Goal: Transaction & Acquisition: Book appointment/travel/reservation

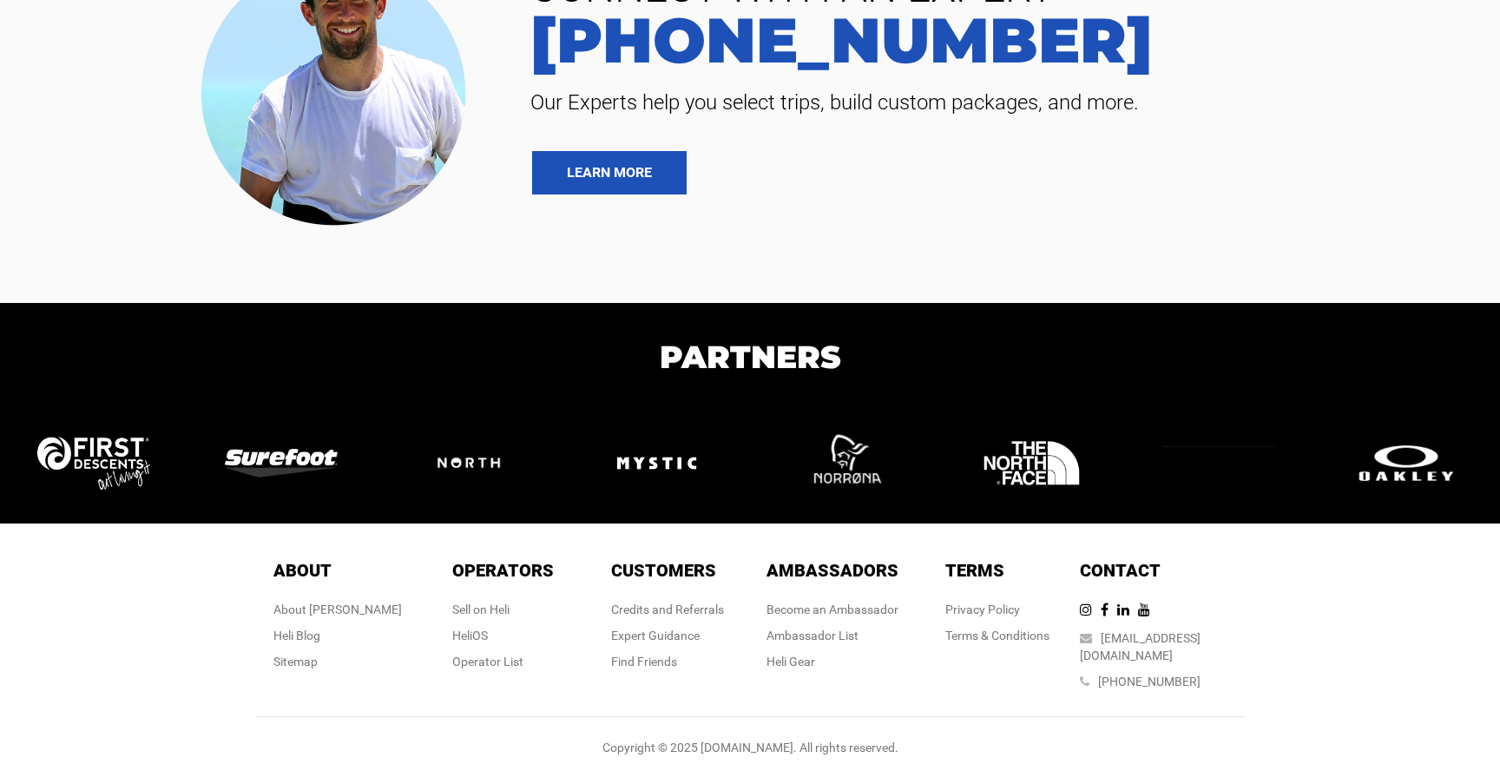
scroll to position [4053, 0]
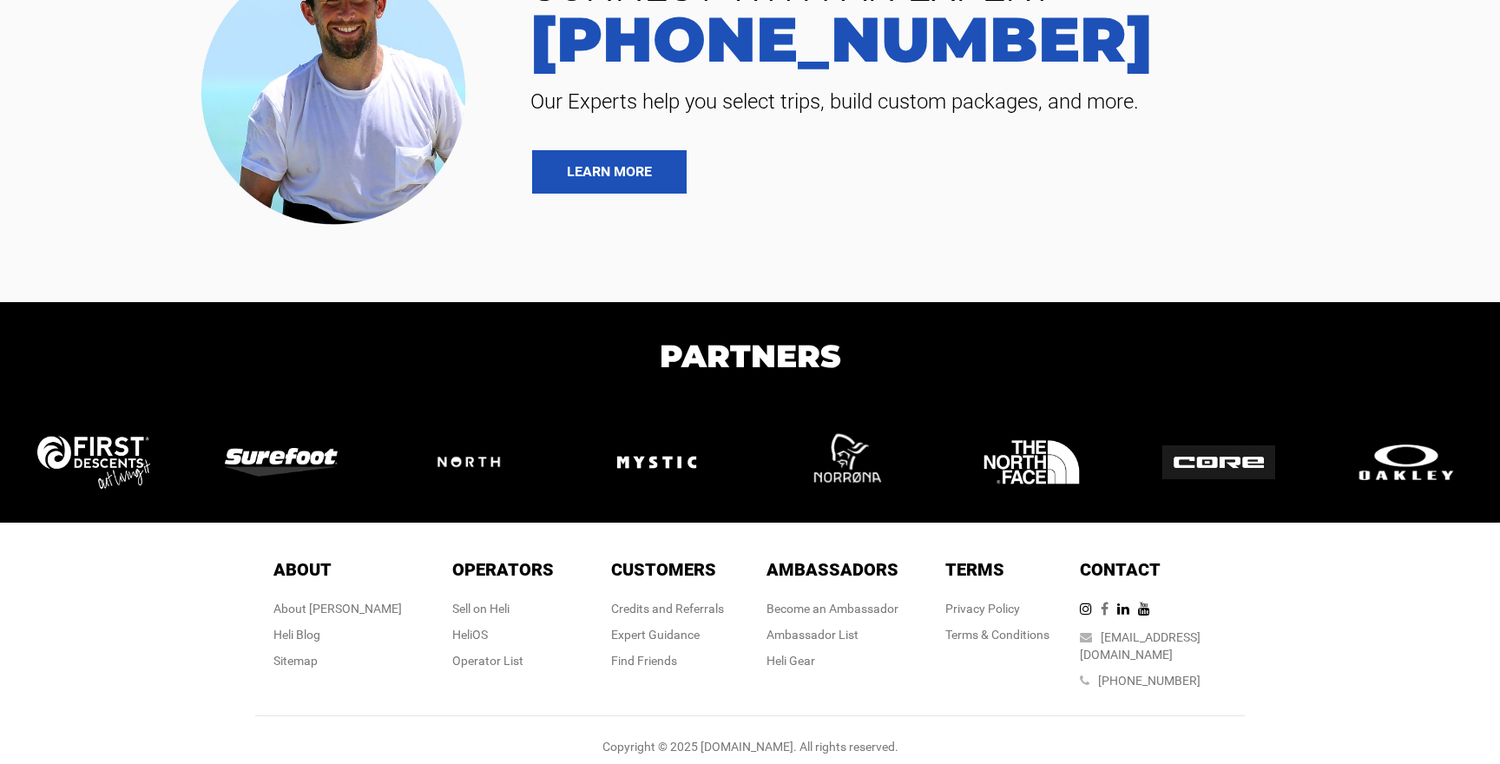
click at [1117, 605] on icon at bounding box center [1109, 609] width 16 height 14
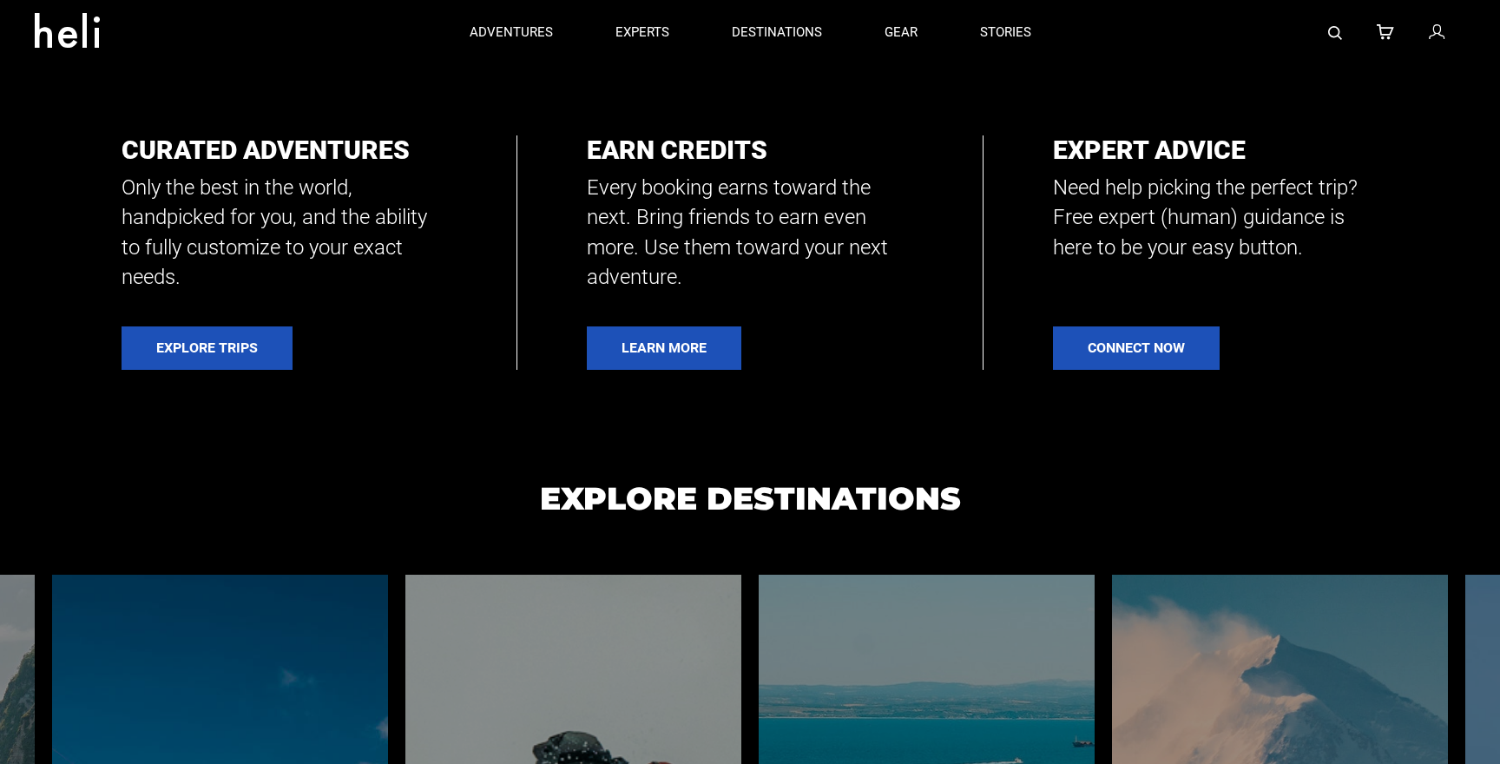
scroll to position [0, 0]
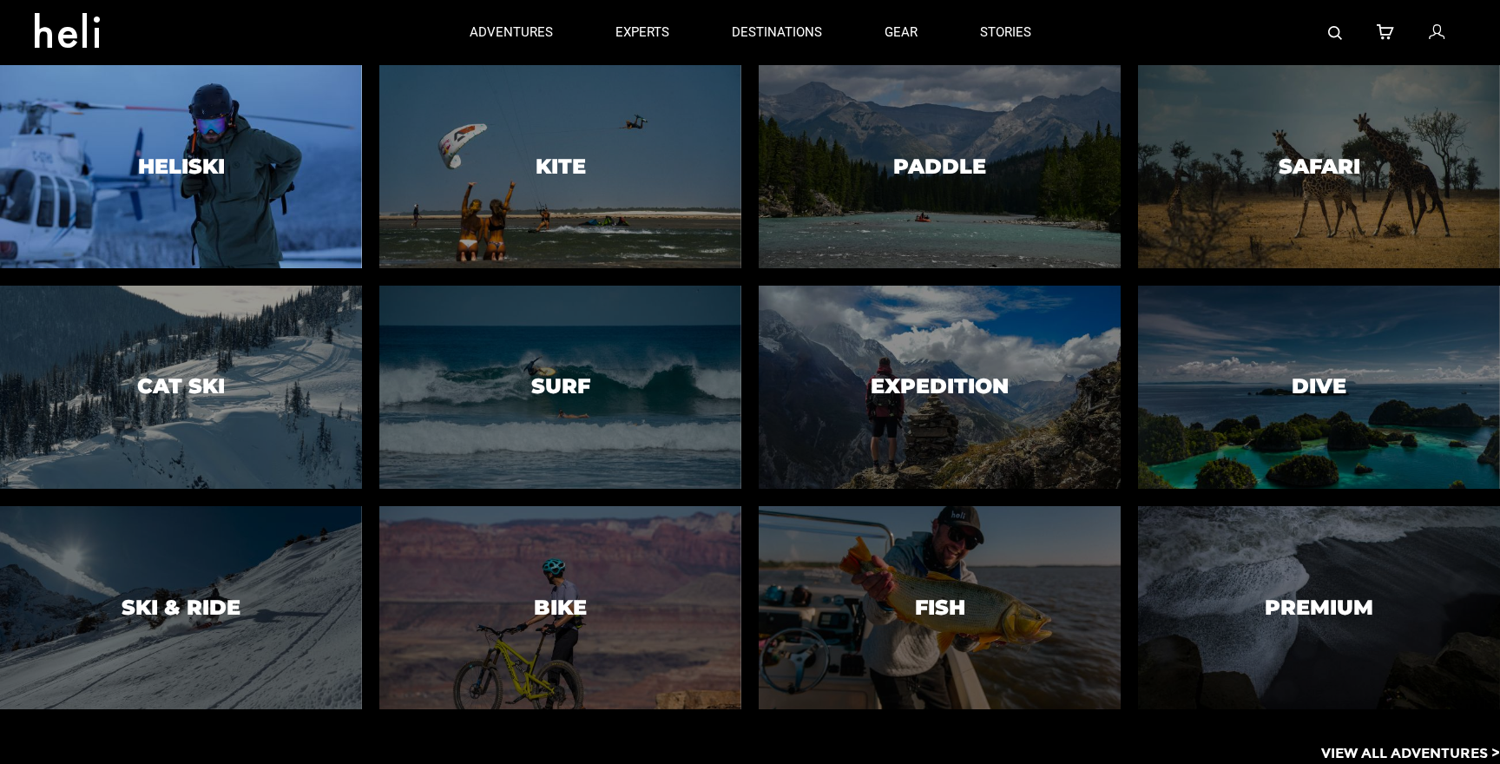
click at [122, 171] on div at bounding box center [181, 166] width 369 height 207
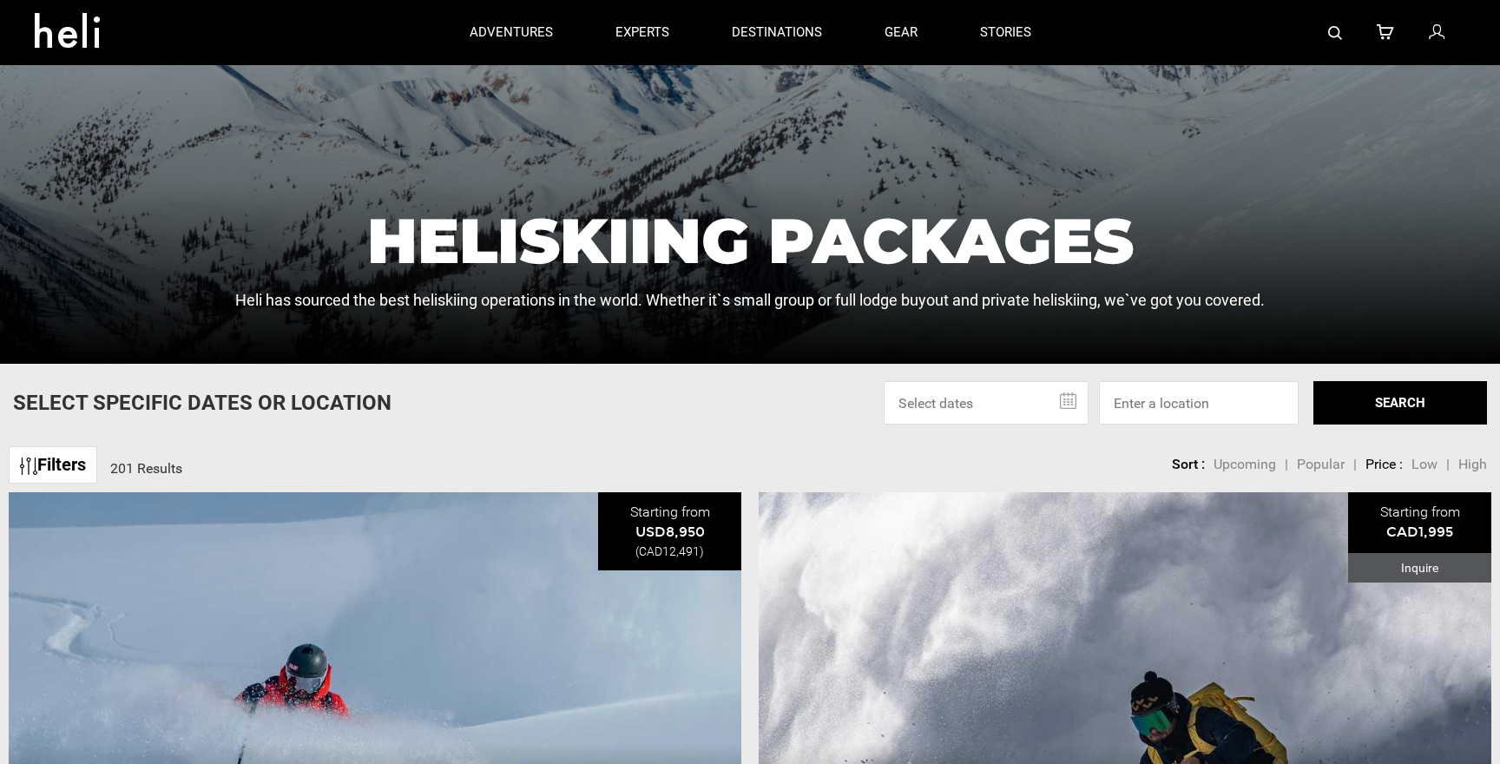
scroll to position [120, 0]
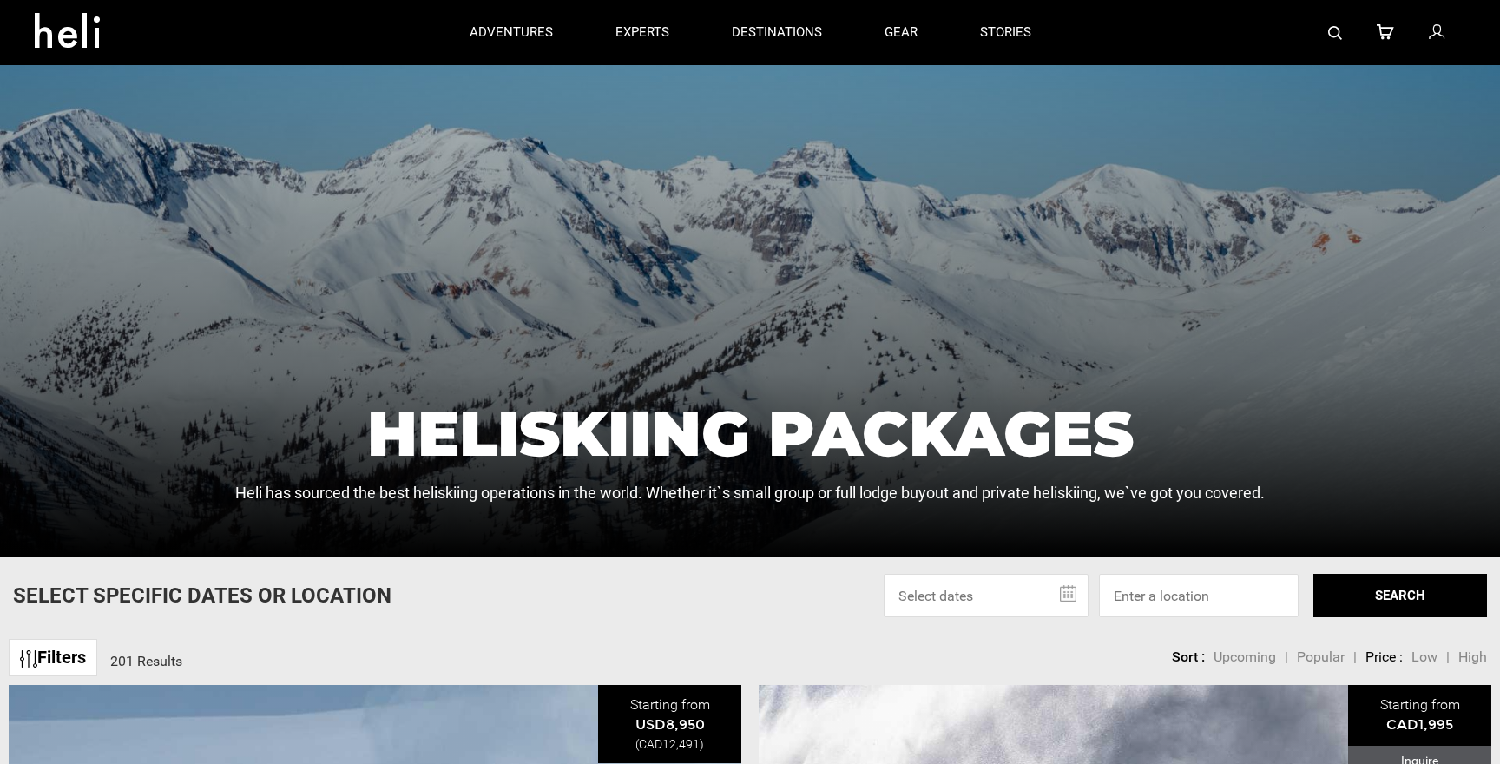
click at [48, 661] on link "Filters" at bounding box center [53, 657] width 89 height 37
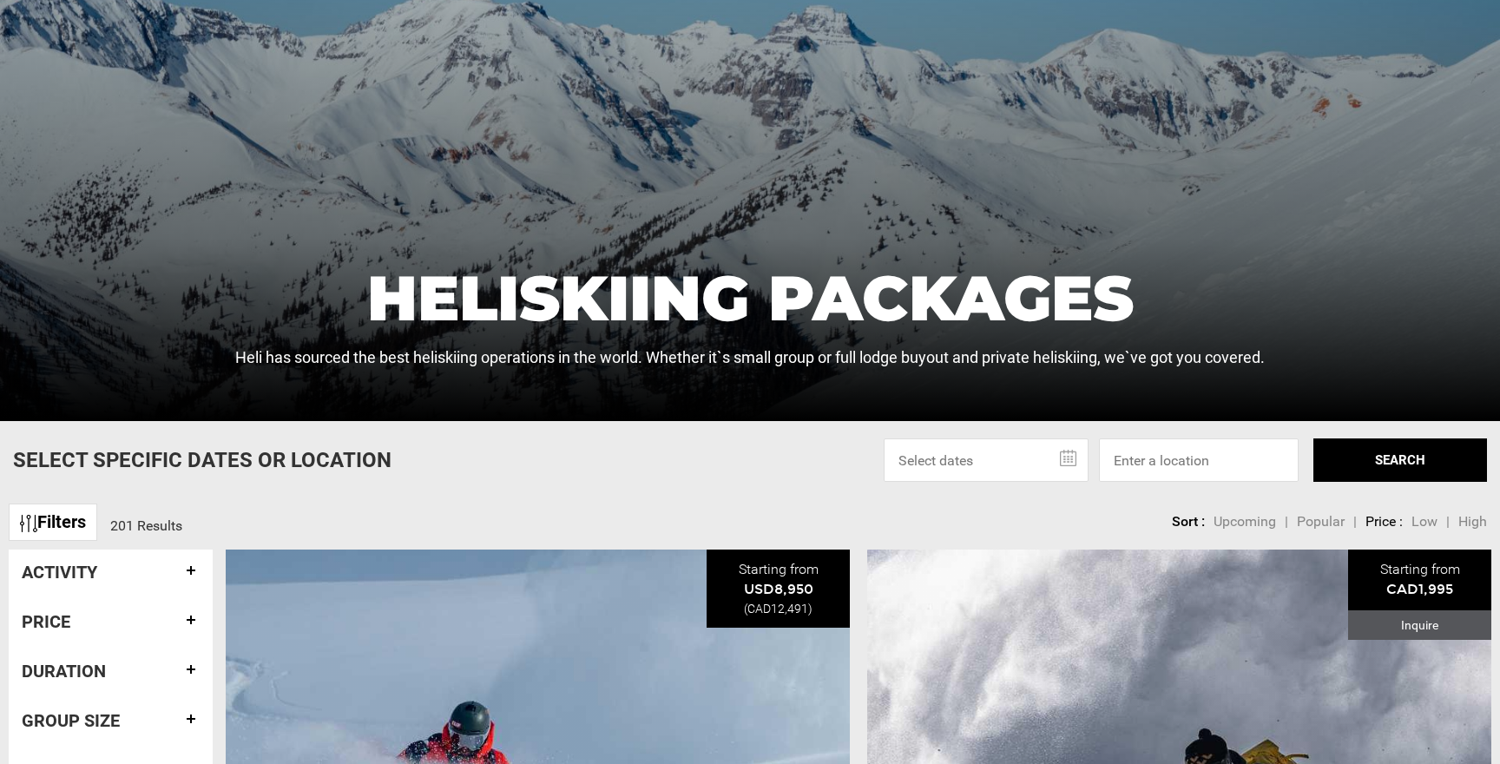
scroll to position [535, 0]
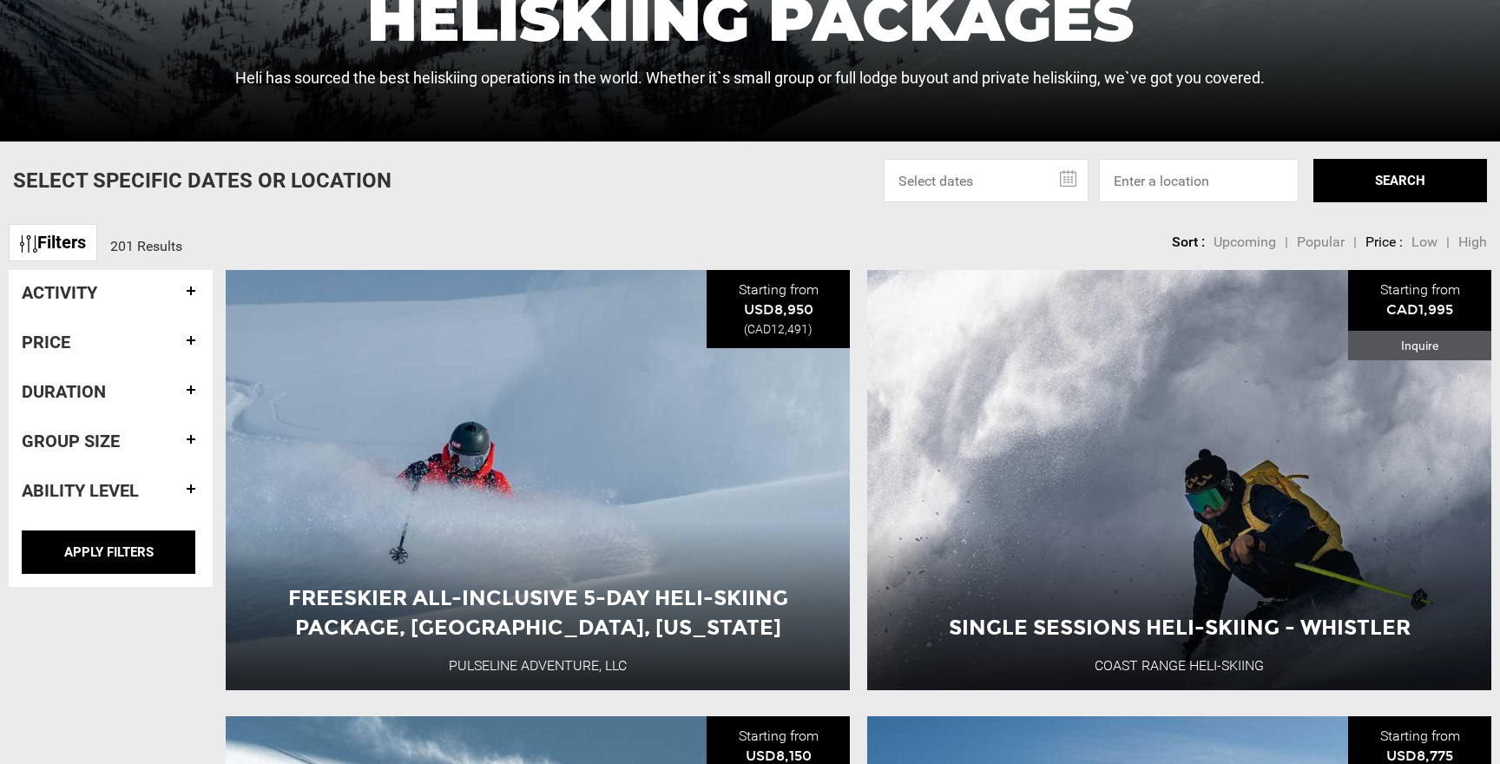
click at [188, 288] on h4 "Activity" at bounding box center [111, 292] width 178 height 19
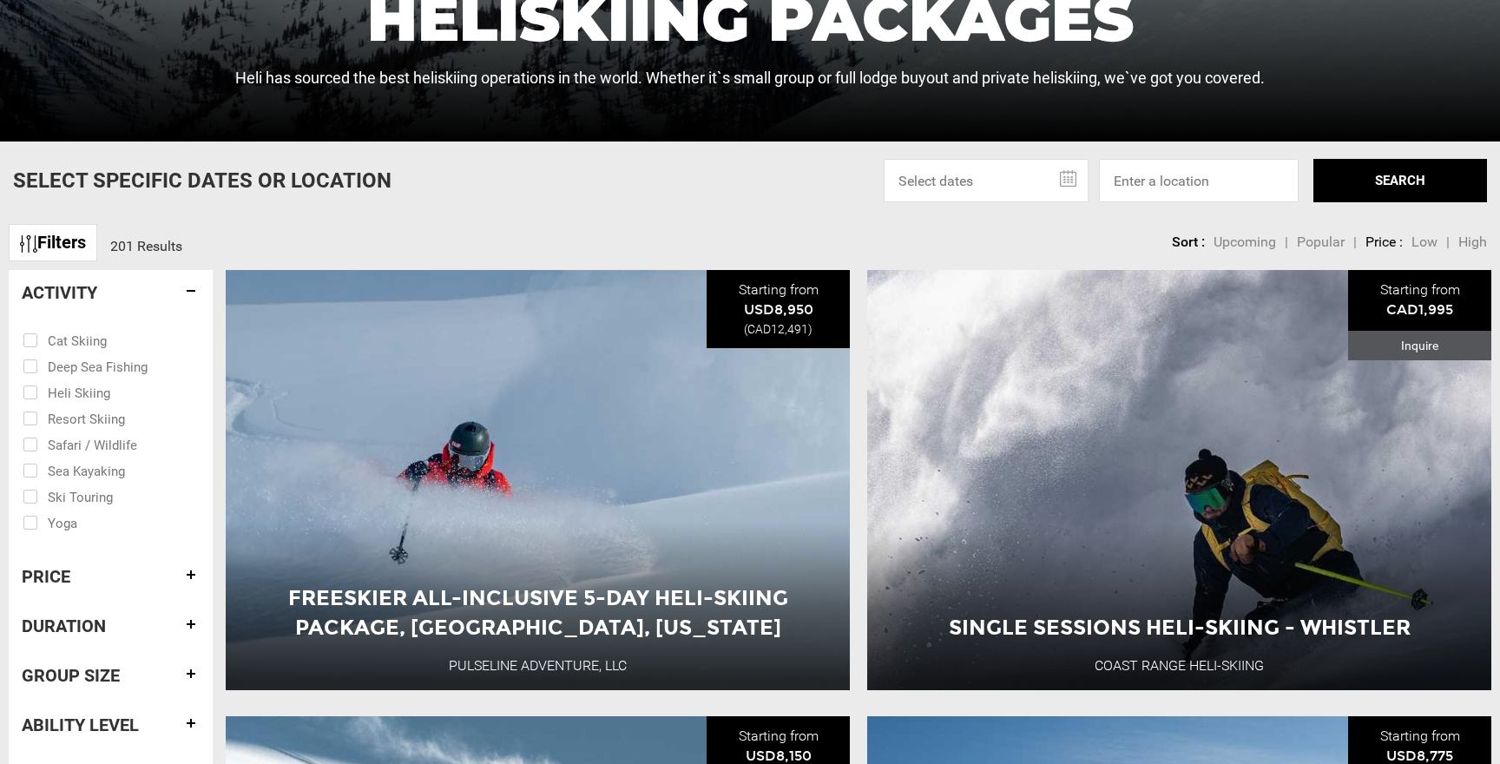
click at [188, 288] on h4 "Activity" at bounding box center [111, 292] width 178 height 19
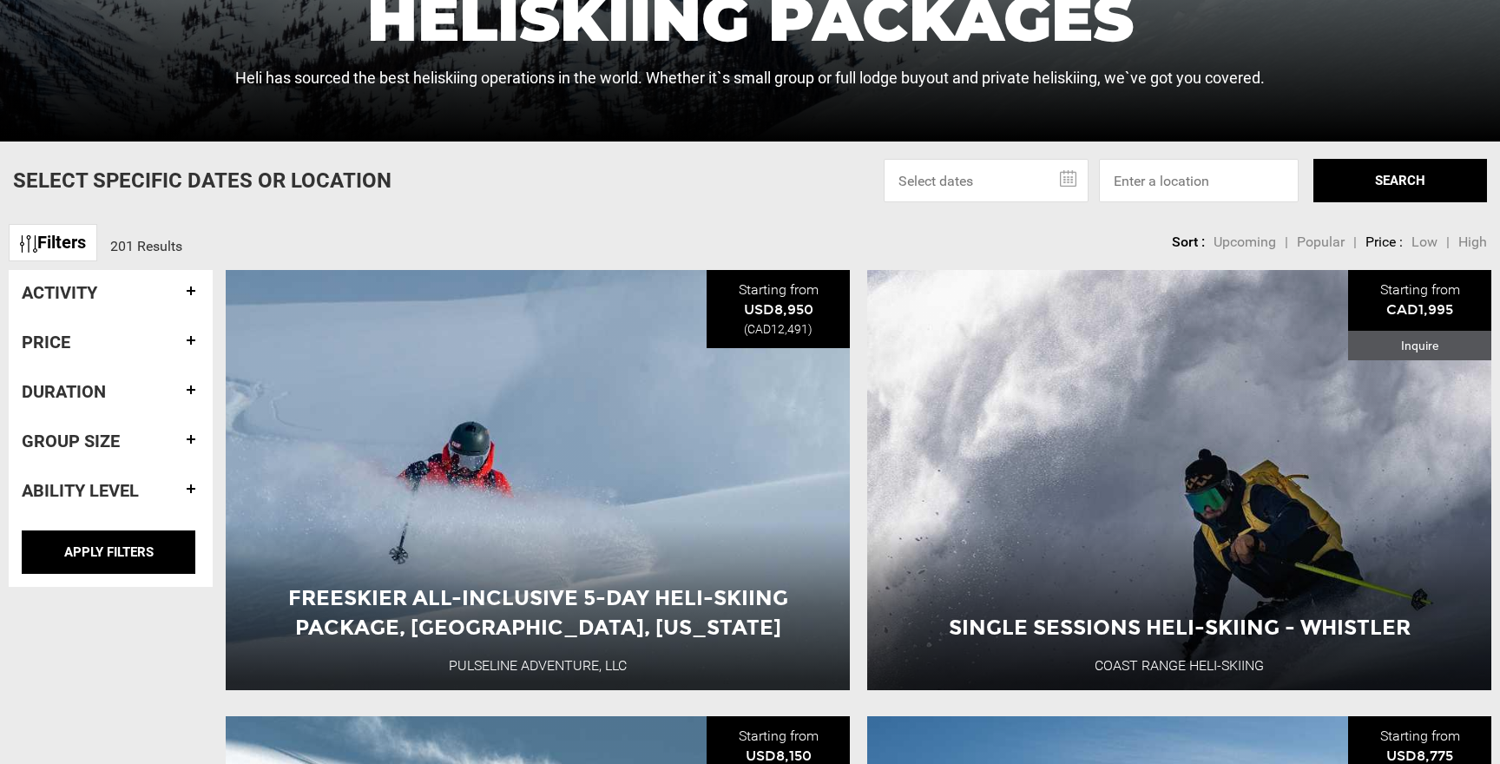
click at [189, 490] on h4 "Ability Level" at bounding box center [111, 490] width 178 height 19
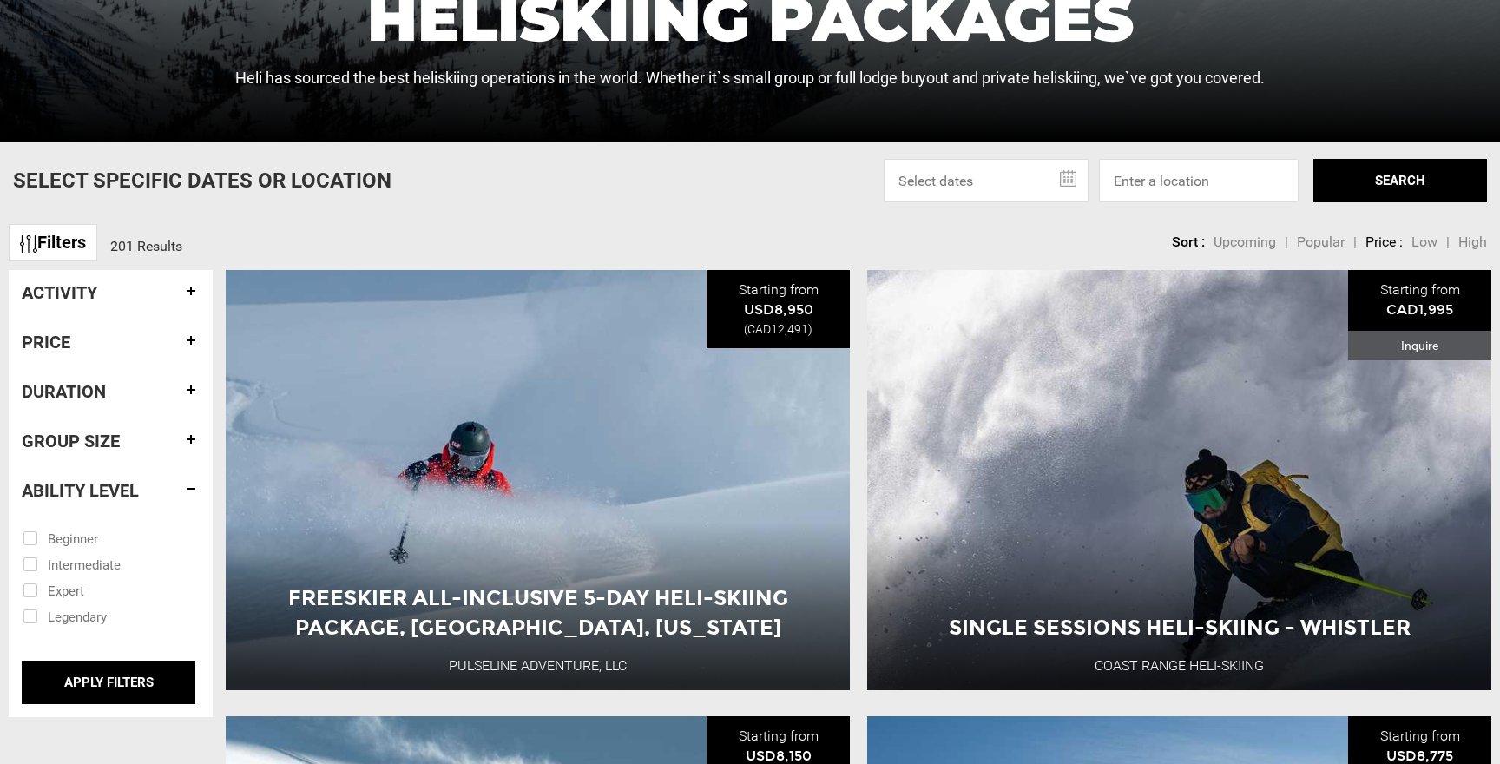
click at [189, 490] on h4 "Ability Level" at bounding box center [111, 490] width 178 height 19
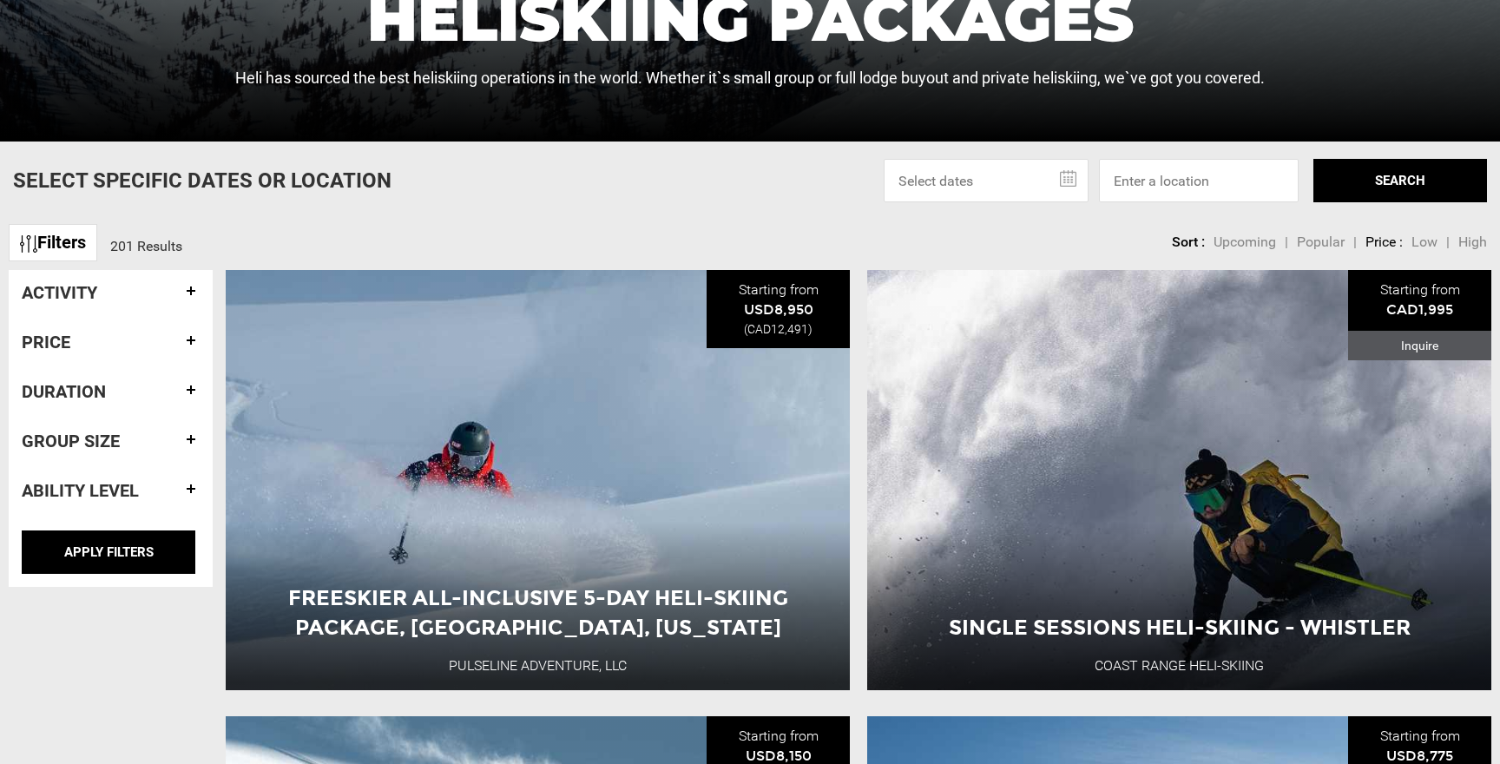
click at [192, 443] on h4 "Group size" at bounding box center [111, 440] width 178 height 19
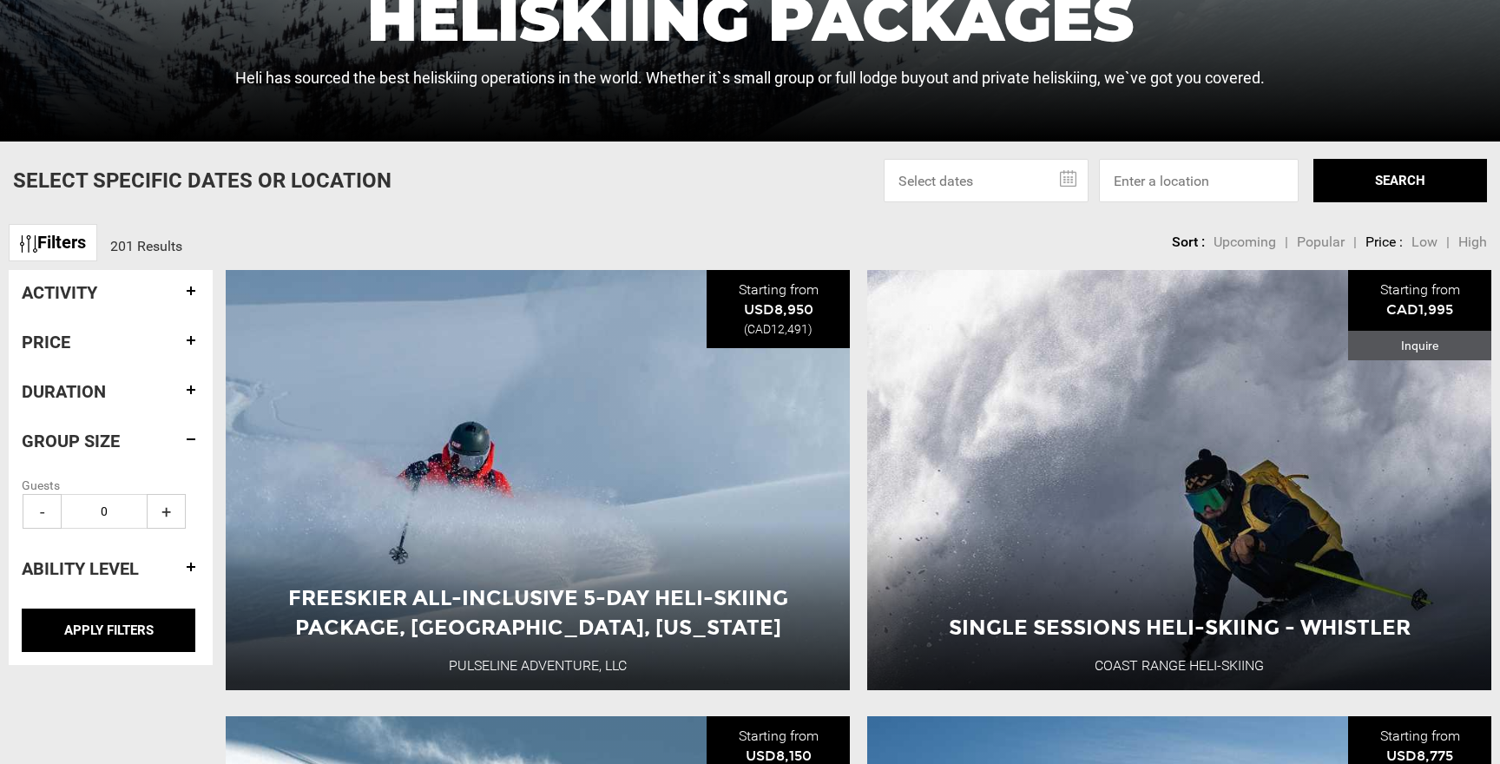
click at [192, 443] on h4 "Group size" at bounding box center [111, 440] width 178 height 19
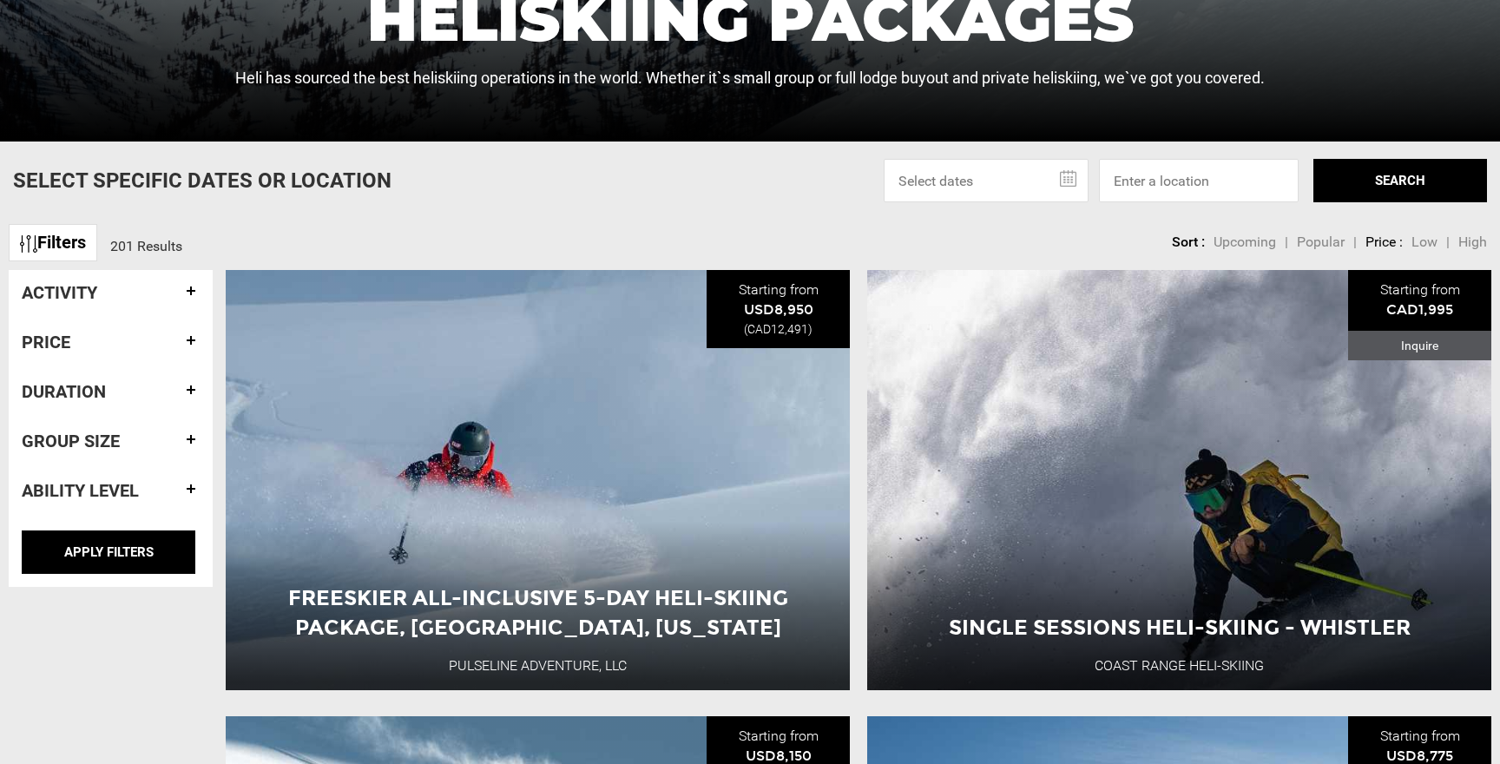
click at [194, 391] on h4 "Duration" at bounding box center [111, 391] width 178 height 19
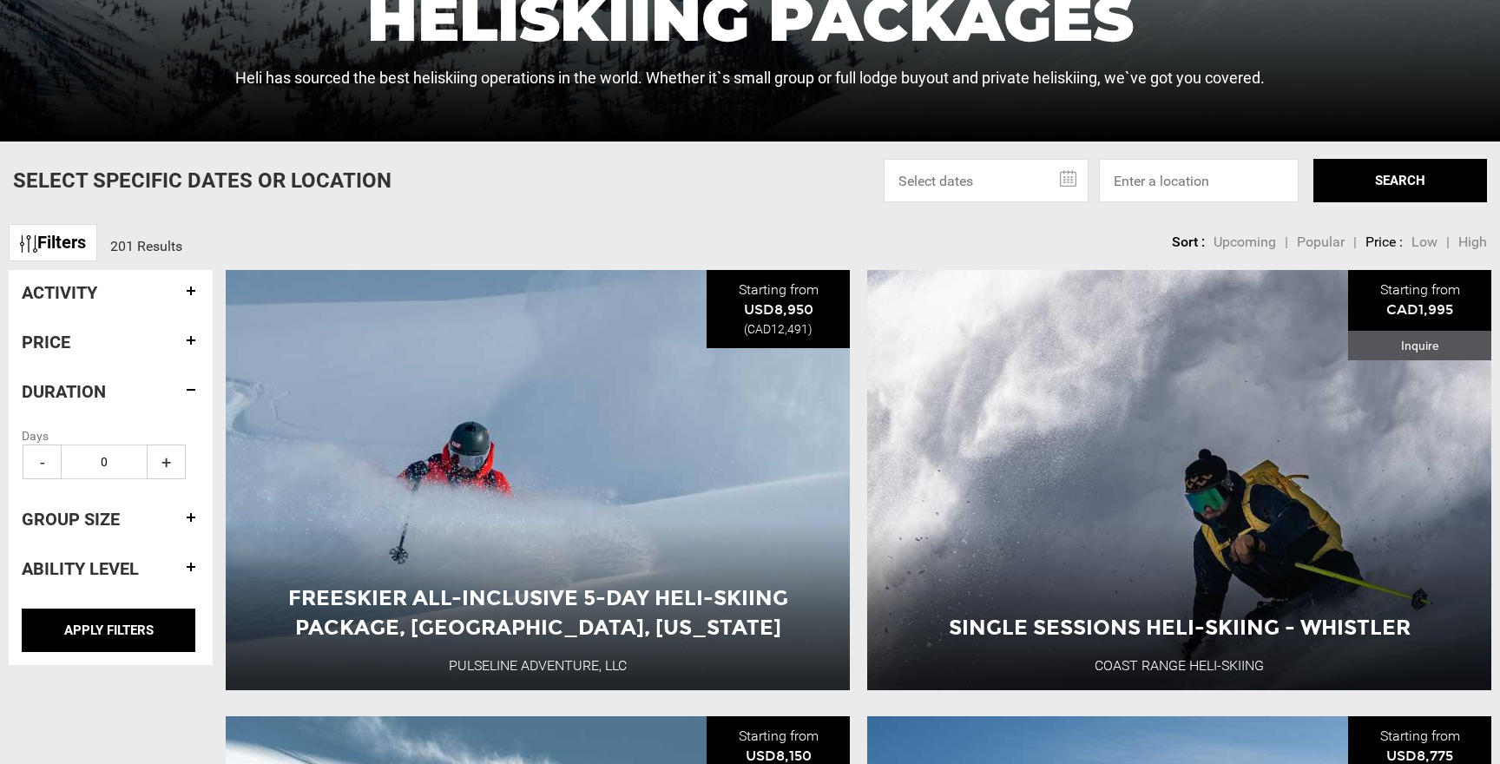
click at [194, 391] on h4 "Duration" at bounding box center [111, 391] width 178 height 19
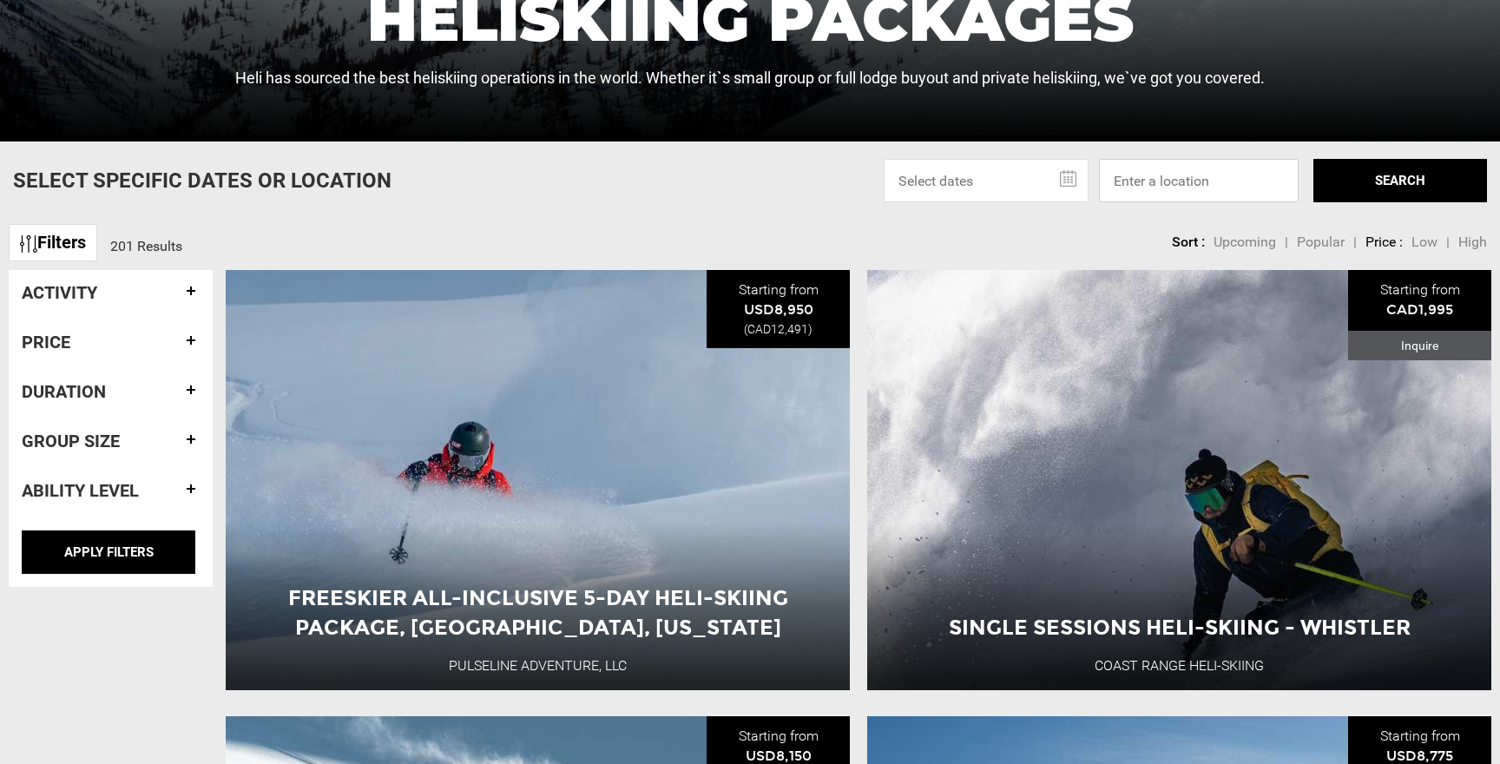
click at [1196, 189] on input at bounding box center [1199, 180] width 200 height 43
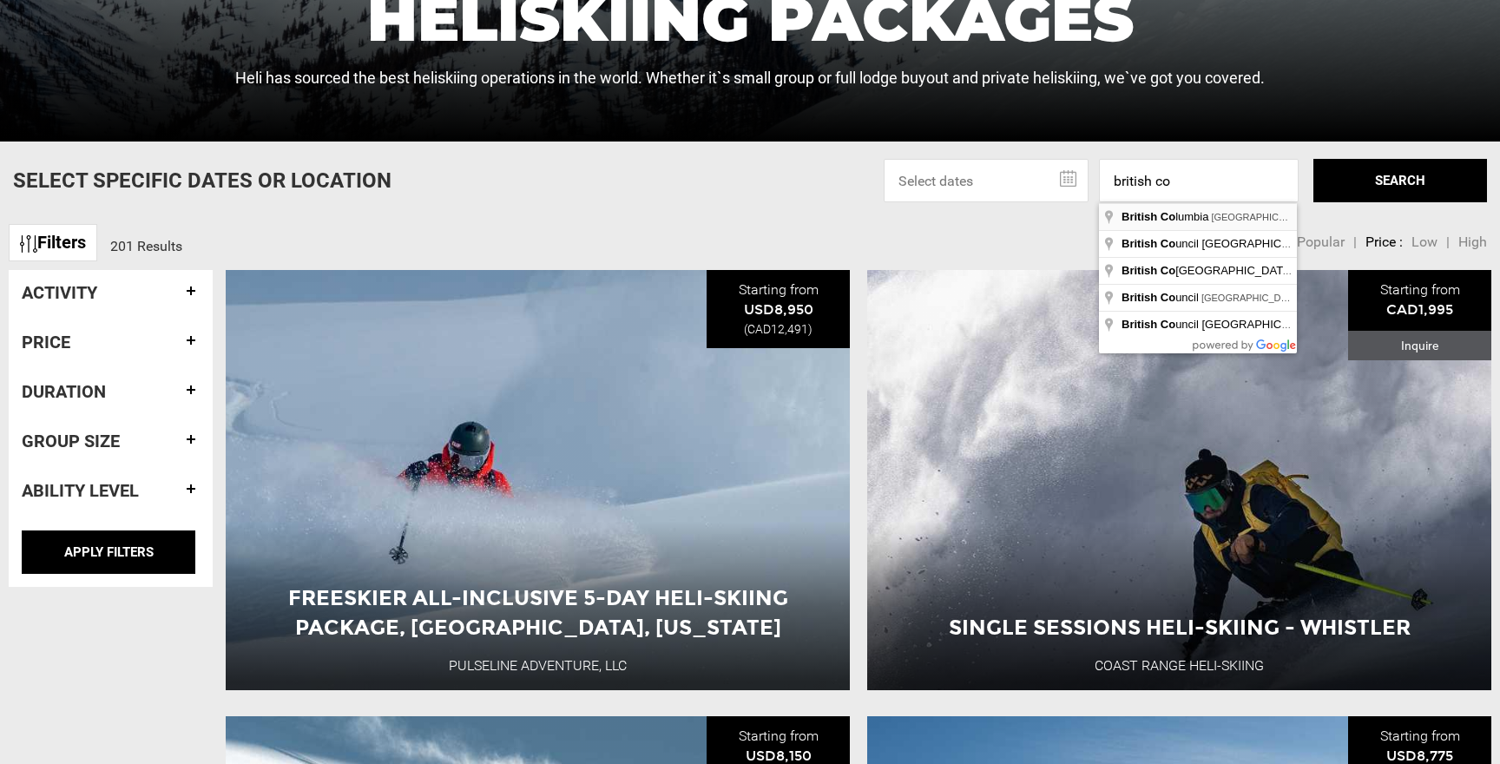
type input "British Columbia, Canada"
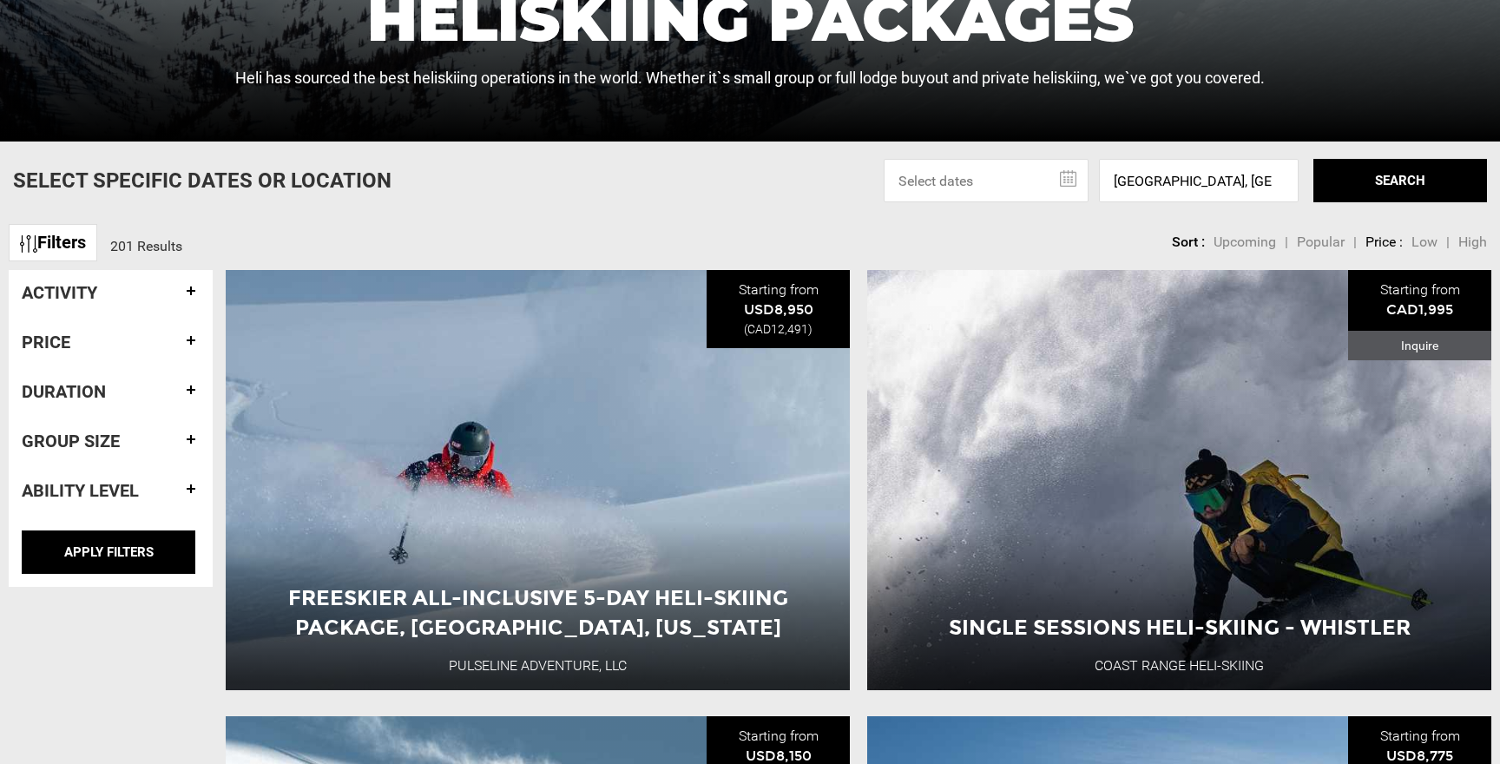
click at [1411, 171] on button "SEARCH" at bounding box center [1400, 180] width 174 height 43
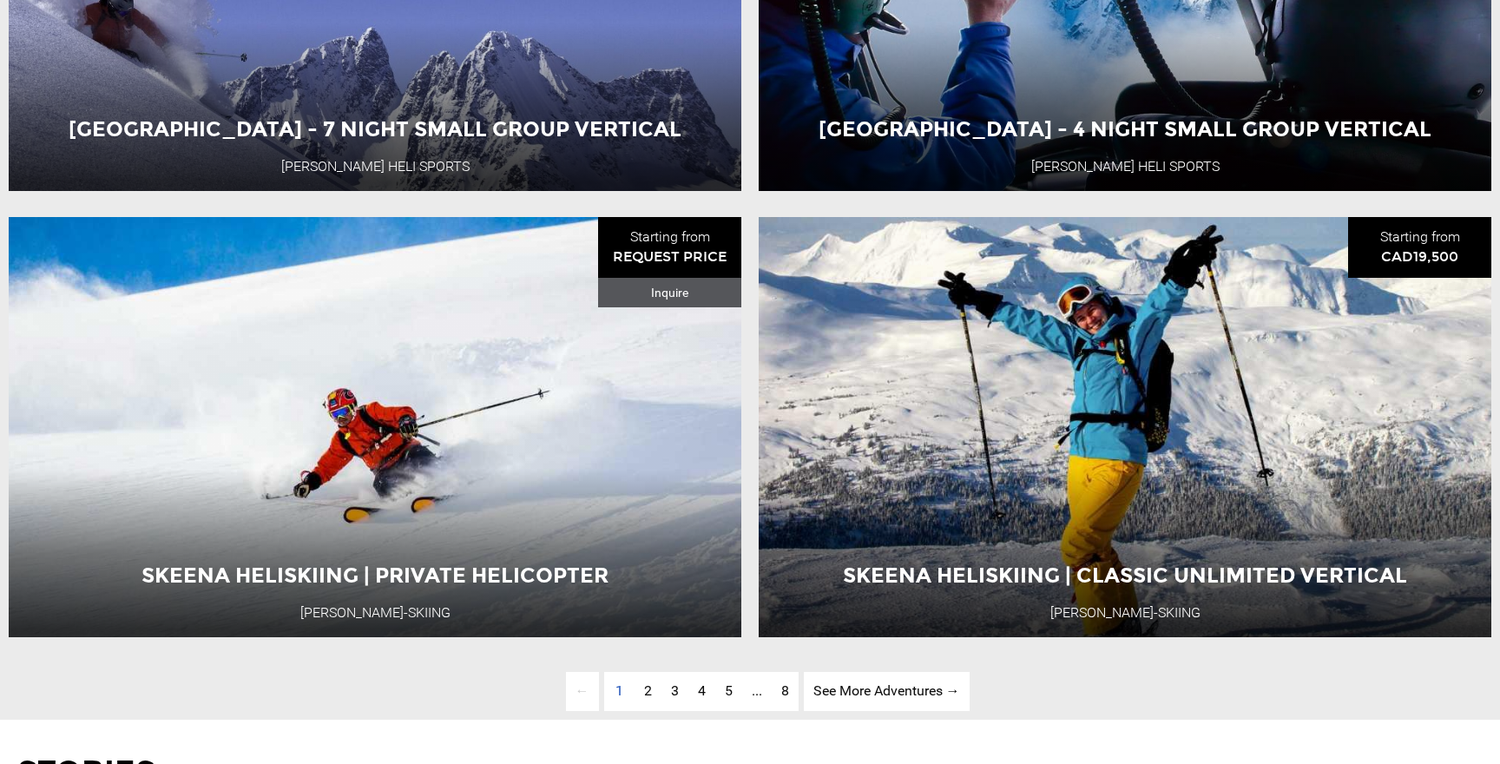
scroll to position [5049, 0]
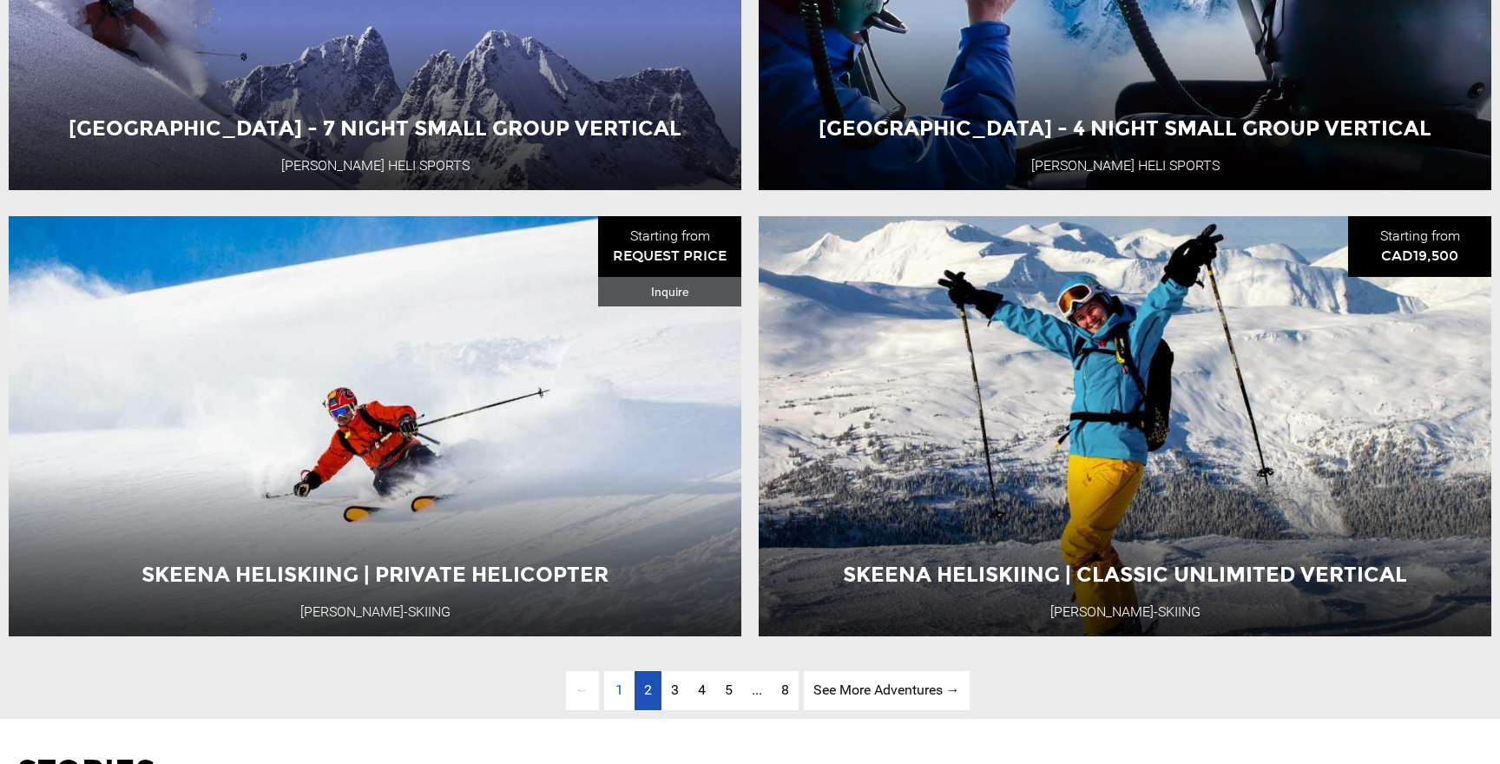
click at [648, 688] on span "2" at bounding box center [648, 689] width 8 height 16
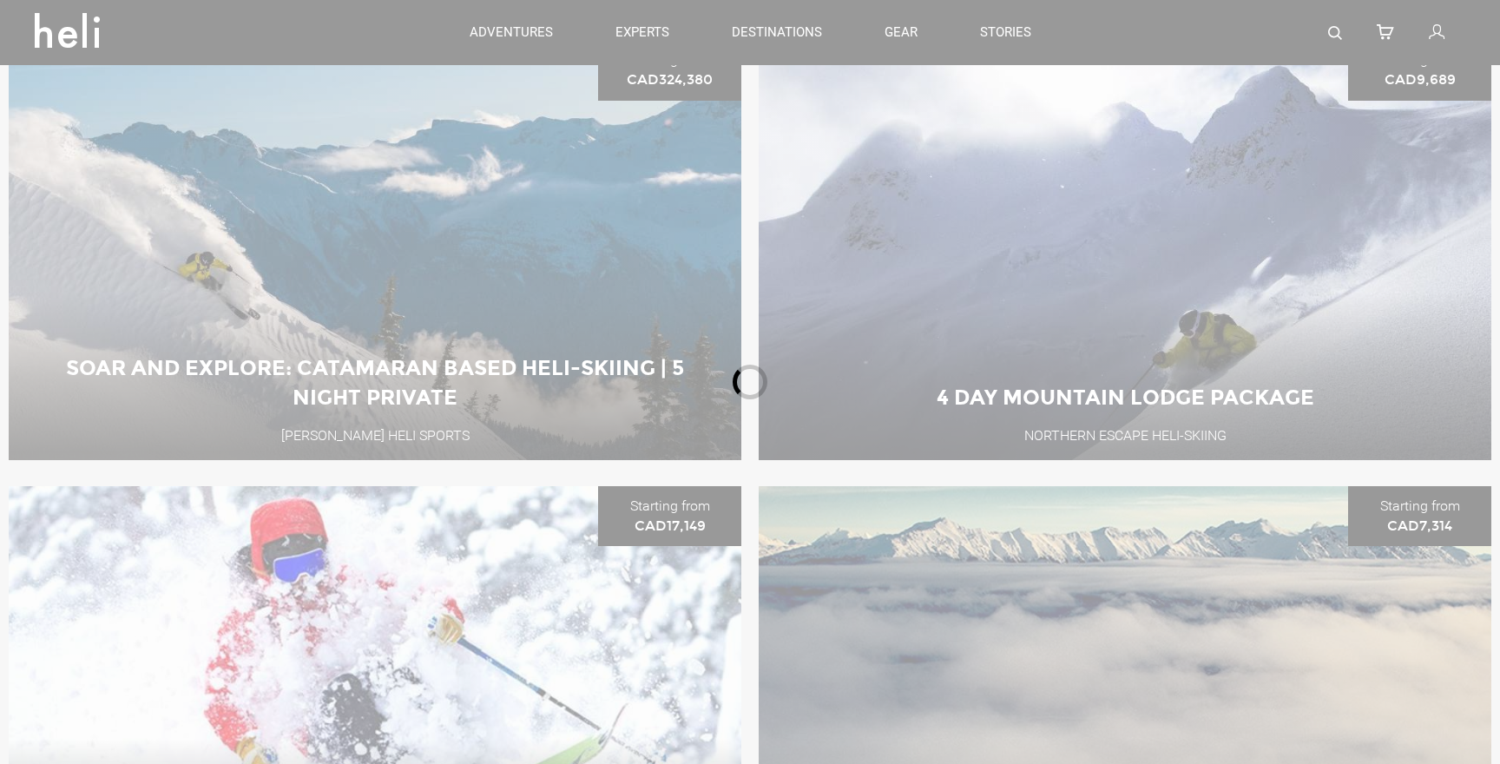
scroll to position [722, 0]
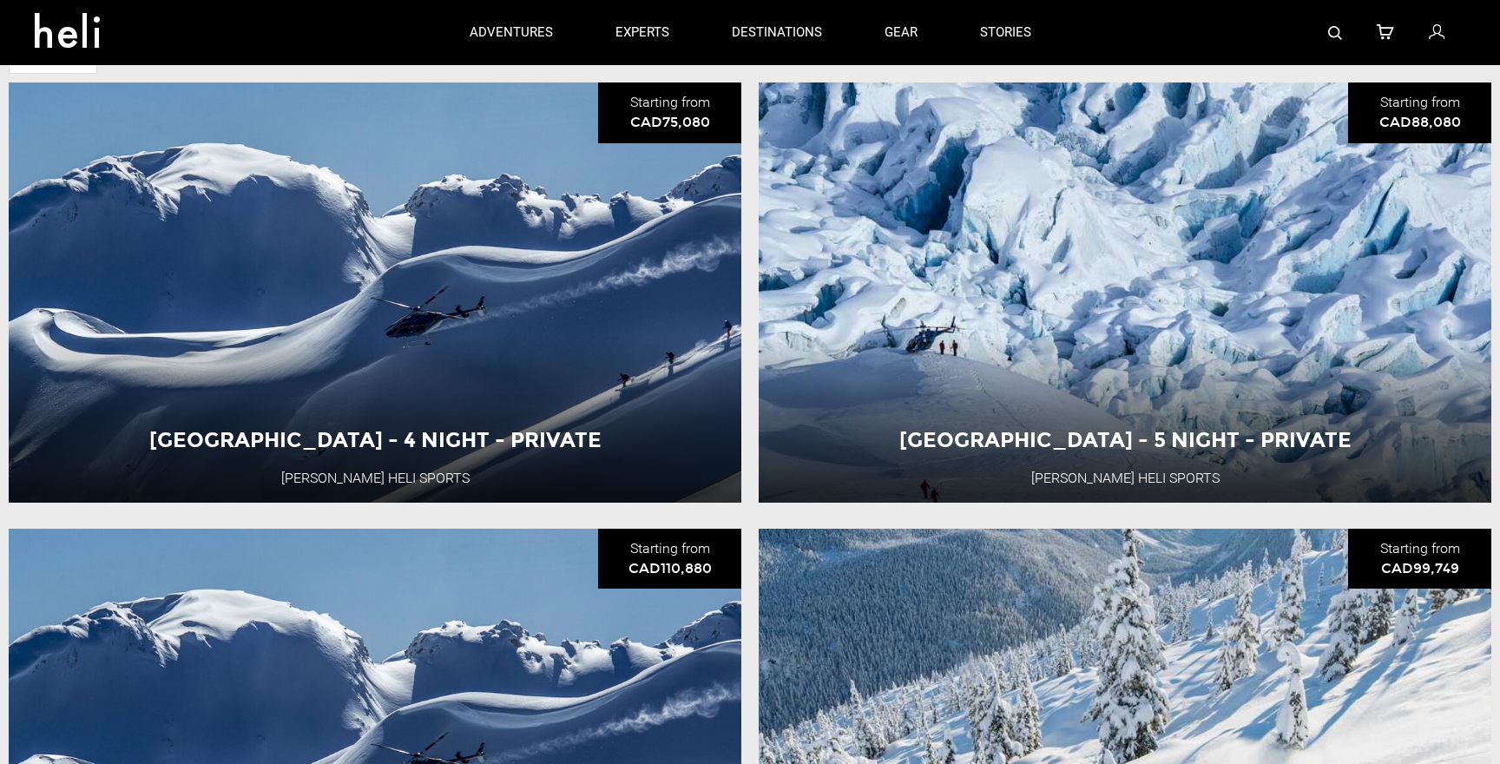
click at [1444, 26] on link at bounding box center [1438, 32] width 19 height 65
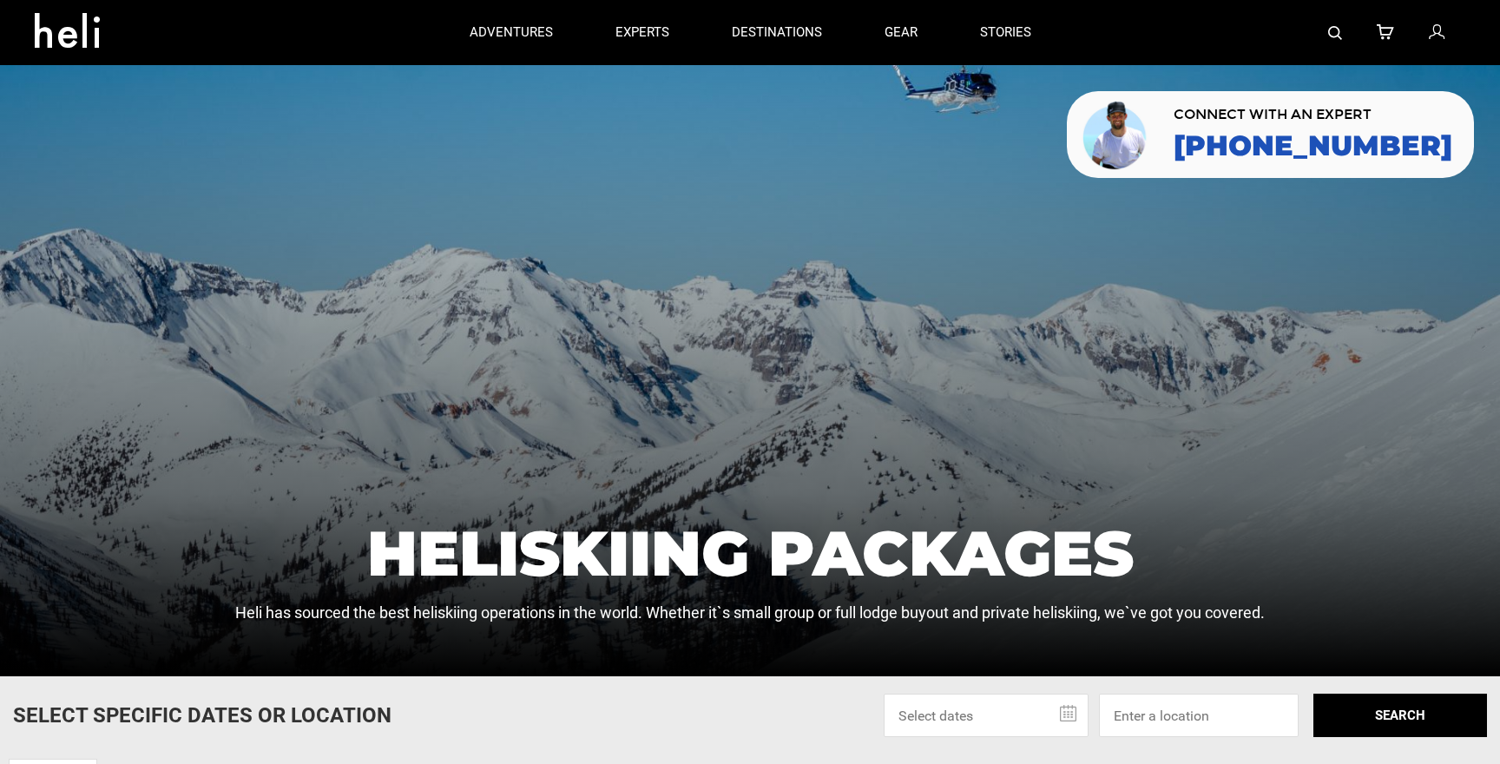
click at [63, 27] on icon at bounding box center [74, 25] width 78 height 28
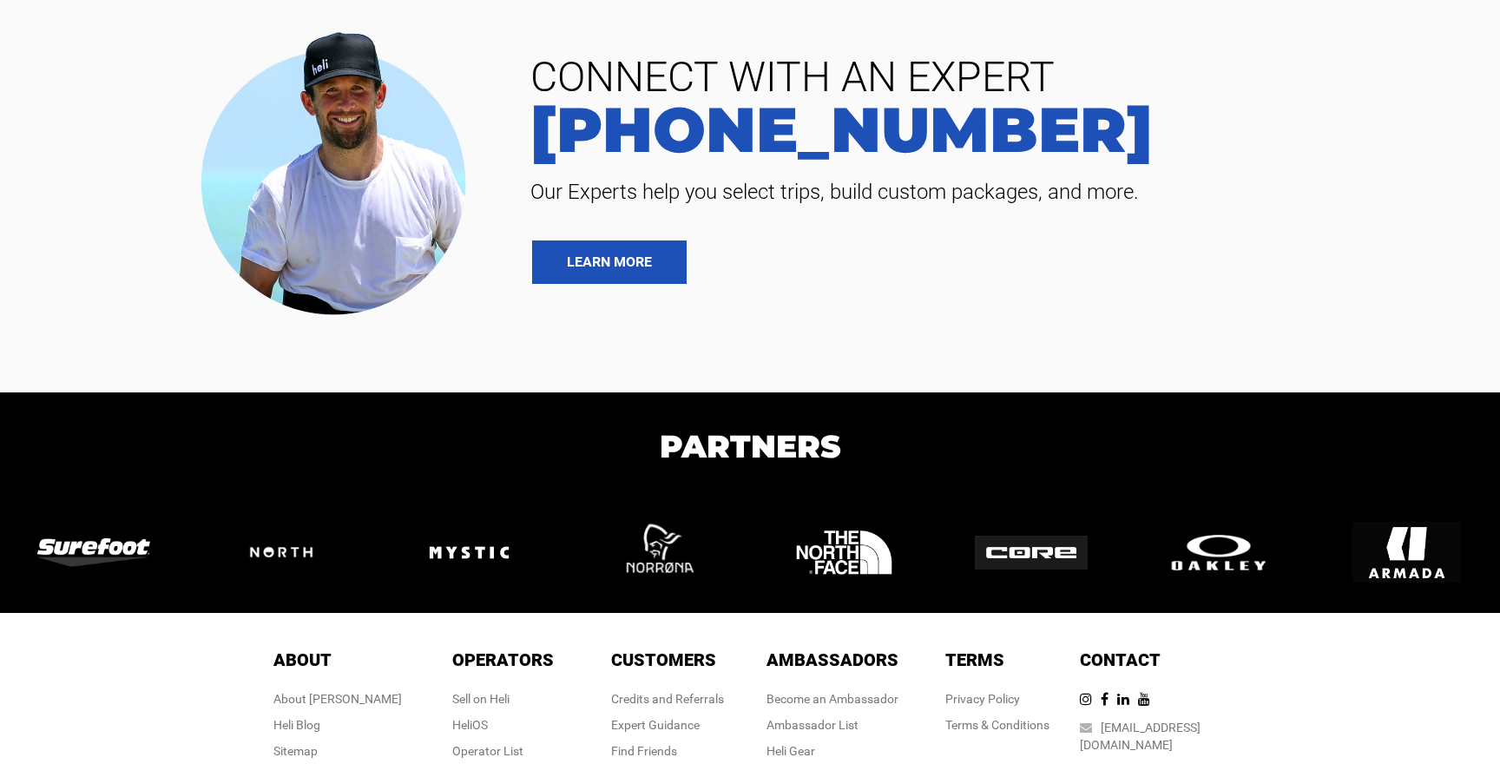
scroll to position [4053, 0]
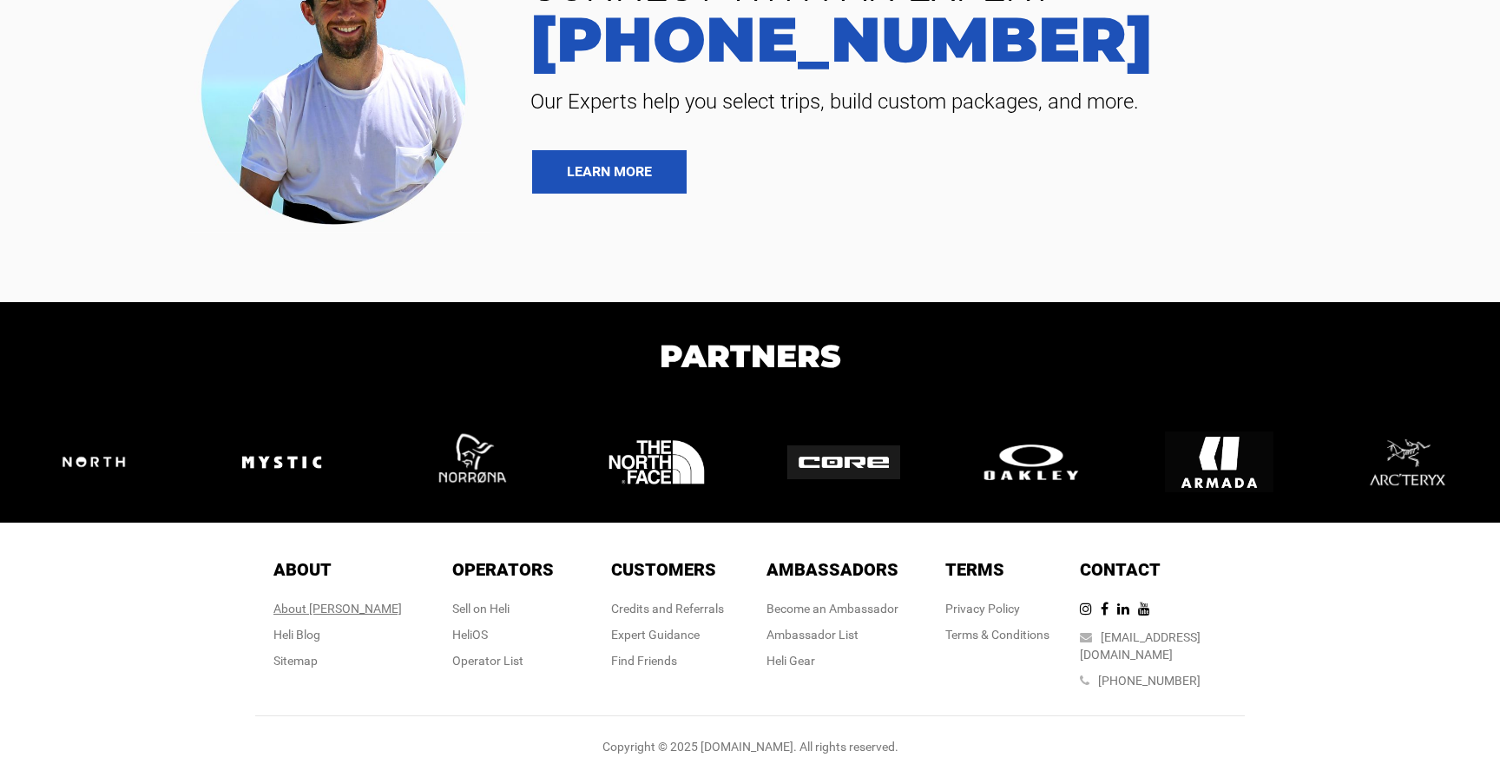
click at [360, 606] on div "About Heli" at bounding box center [337, 608] width 128 height 17
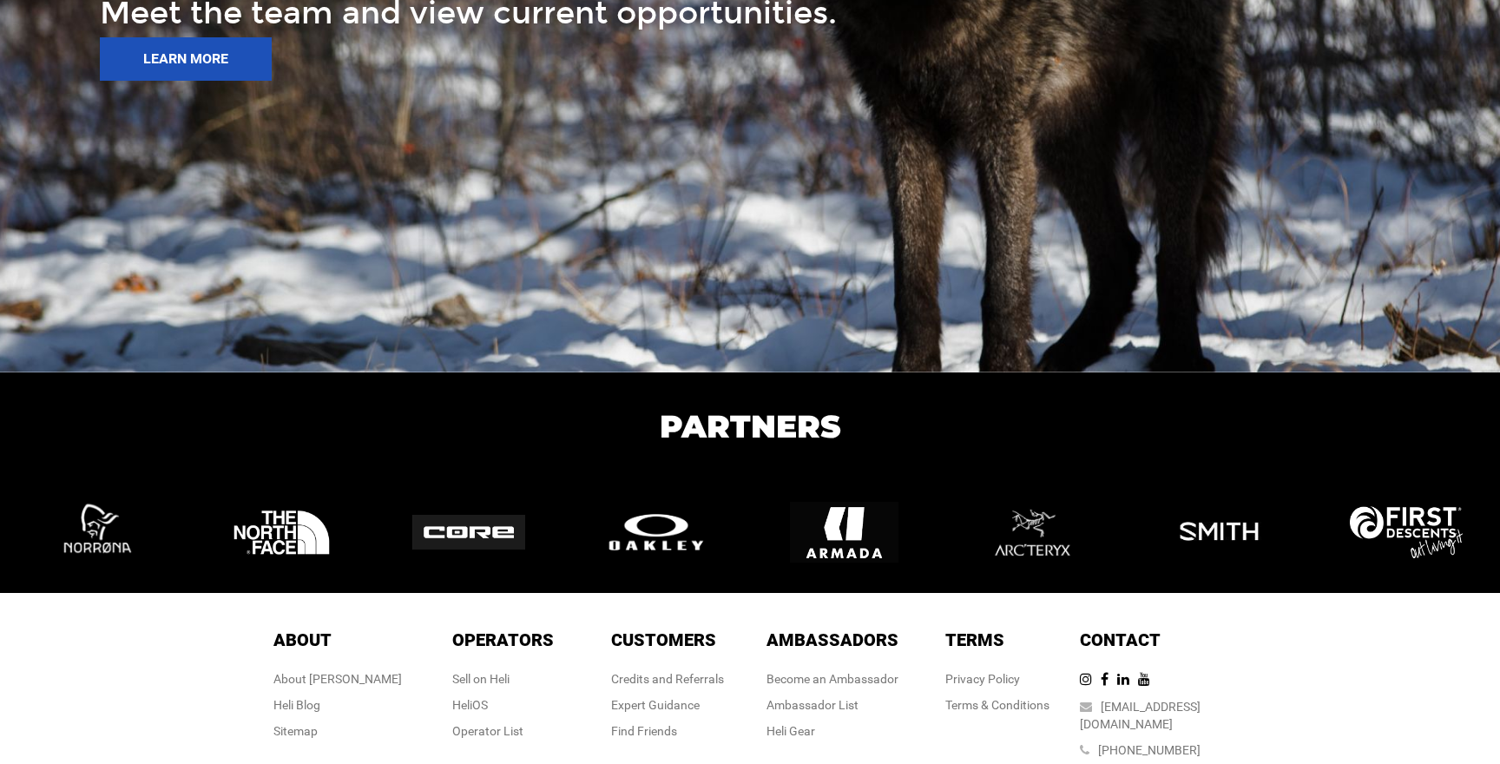
scroll to position [2767, 0]
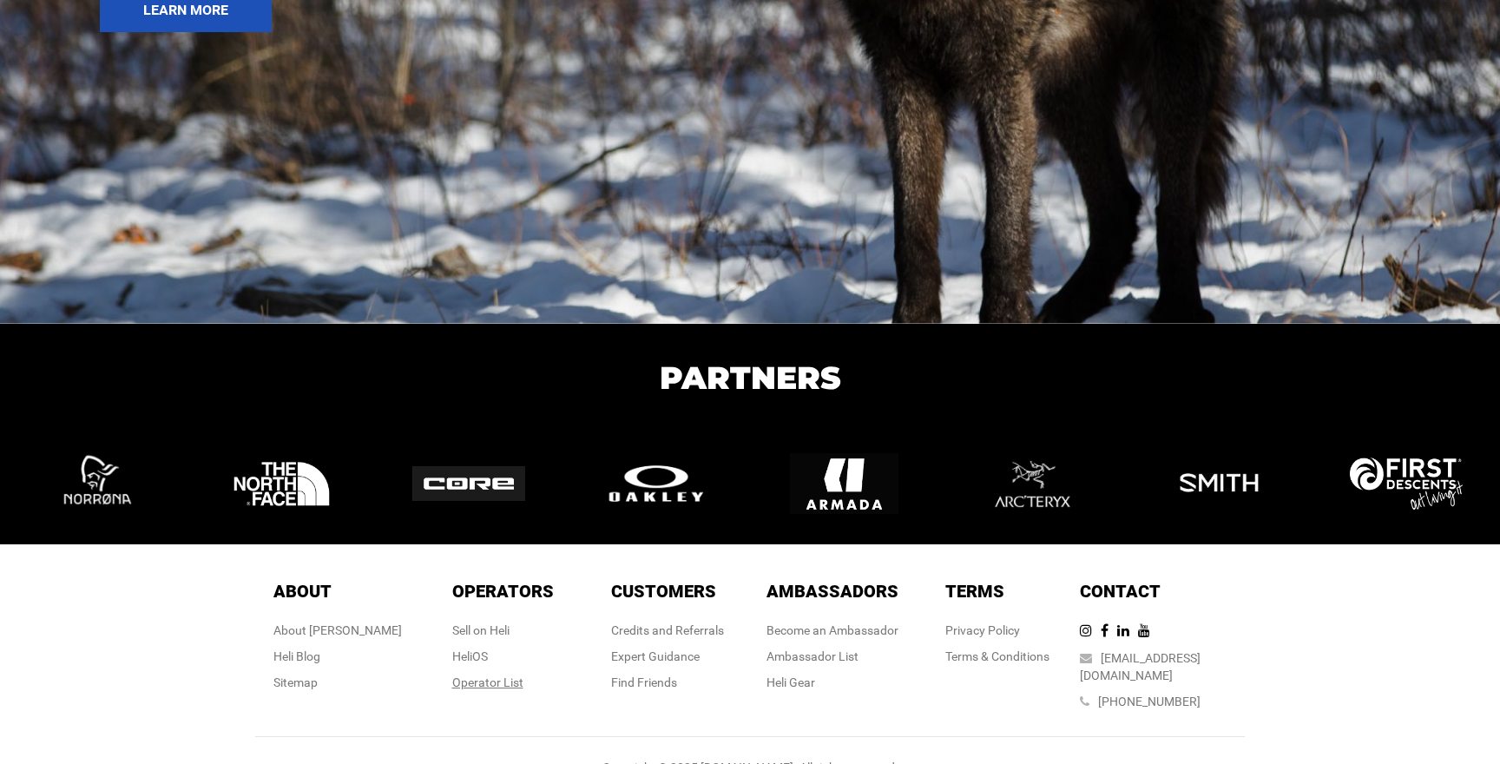
click at [473, 674] on div "Operator List" at bounding box center [503, 682] width 102 height 17
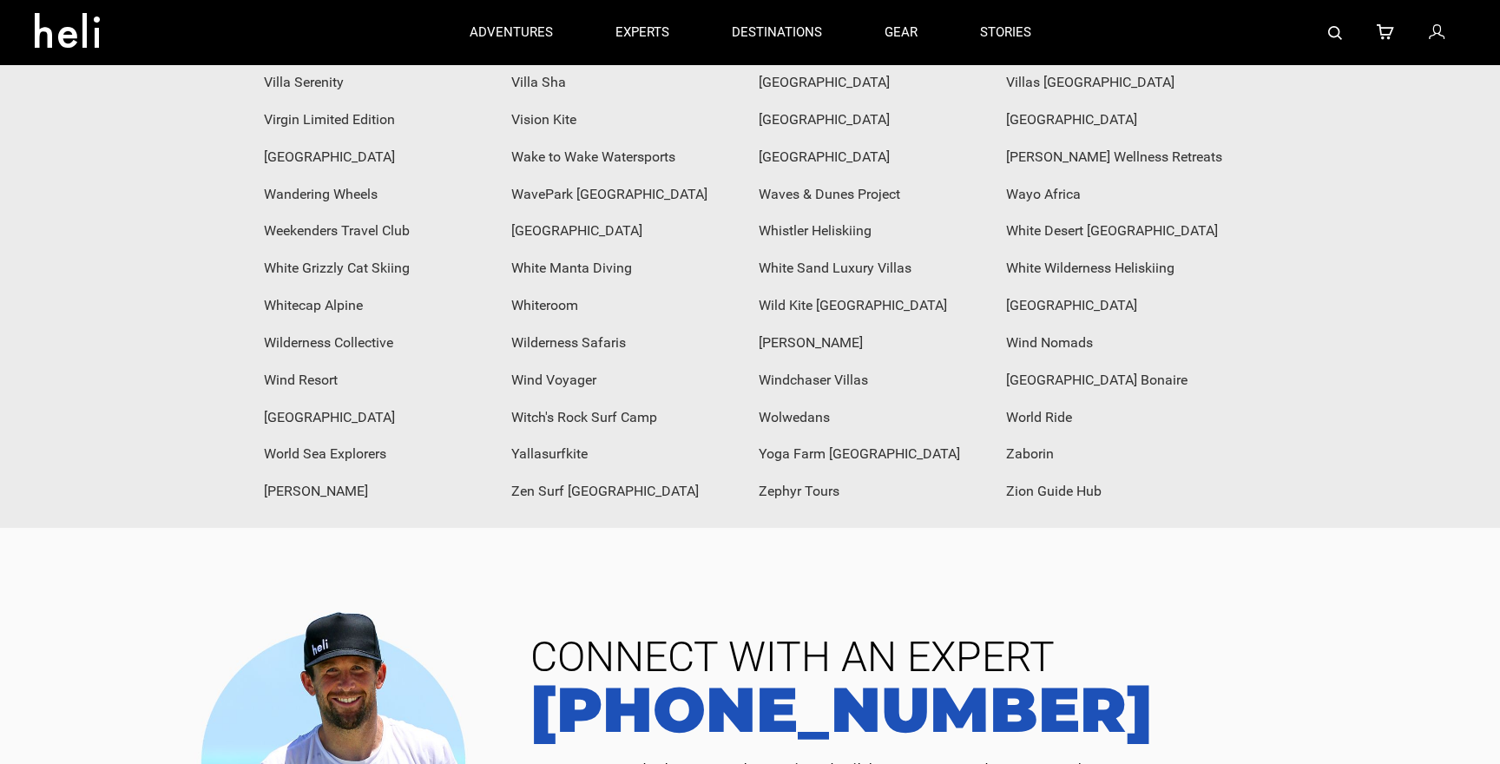
scroll to position [7222, 0]
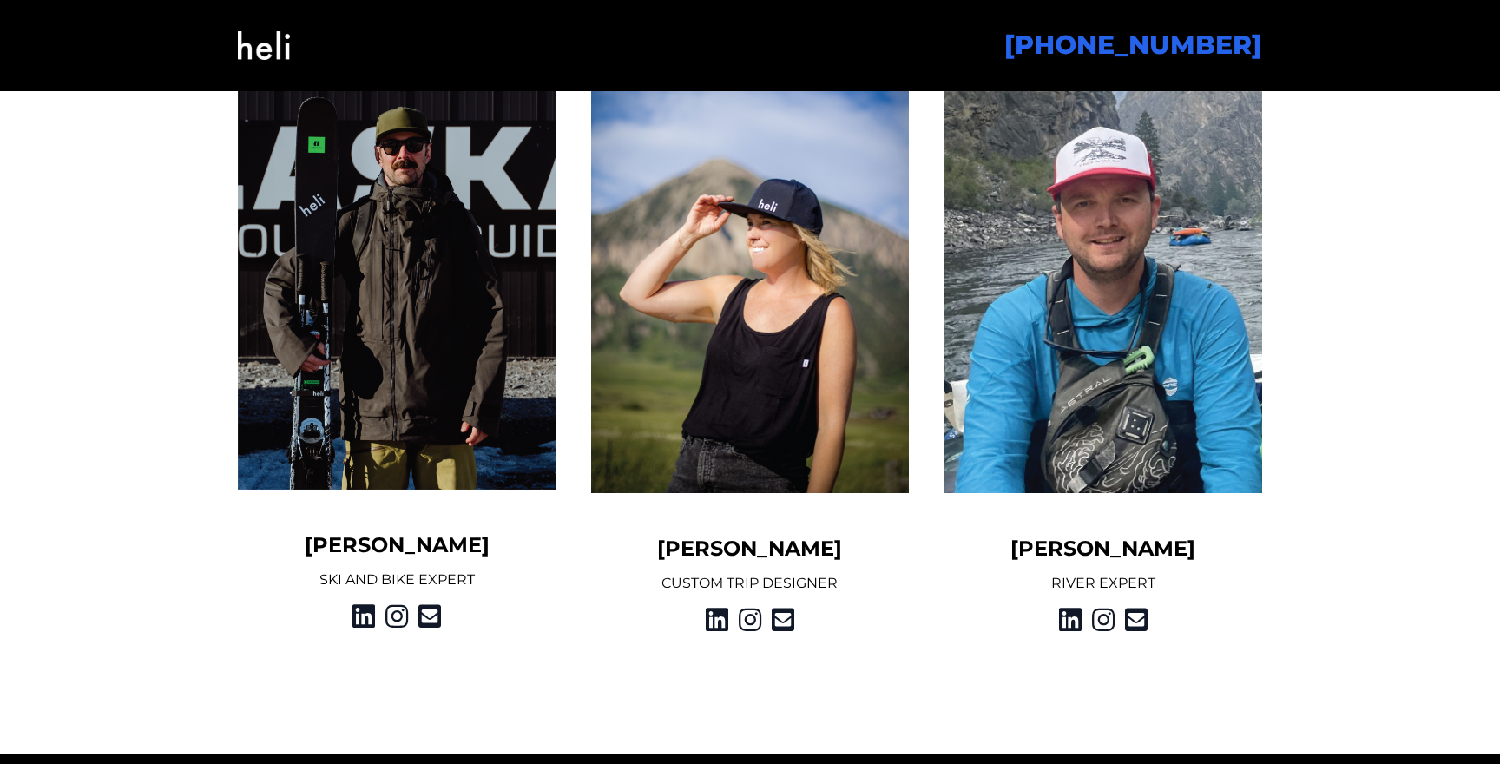
scroll to position [2230, 0]
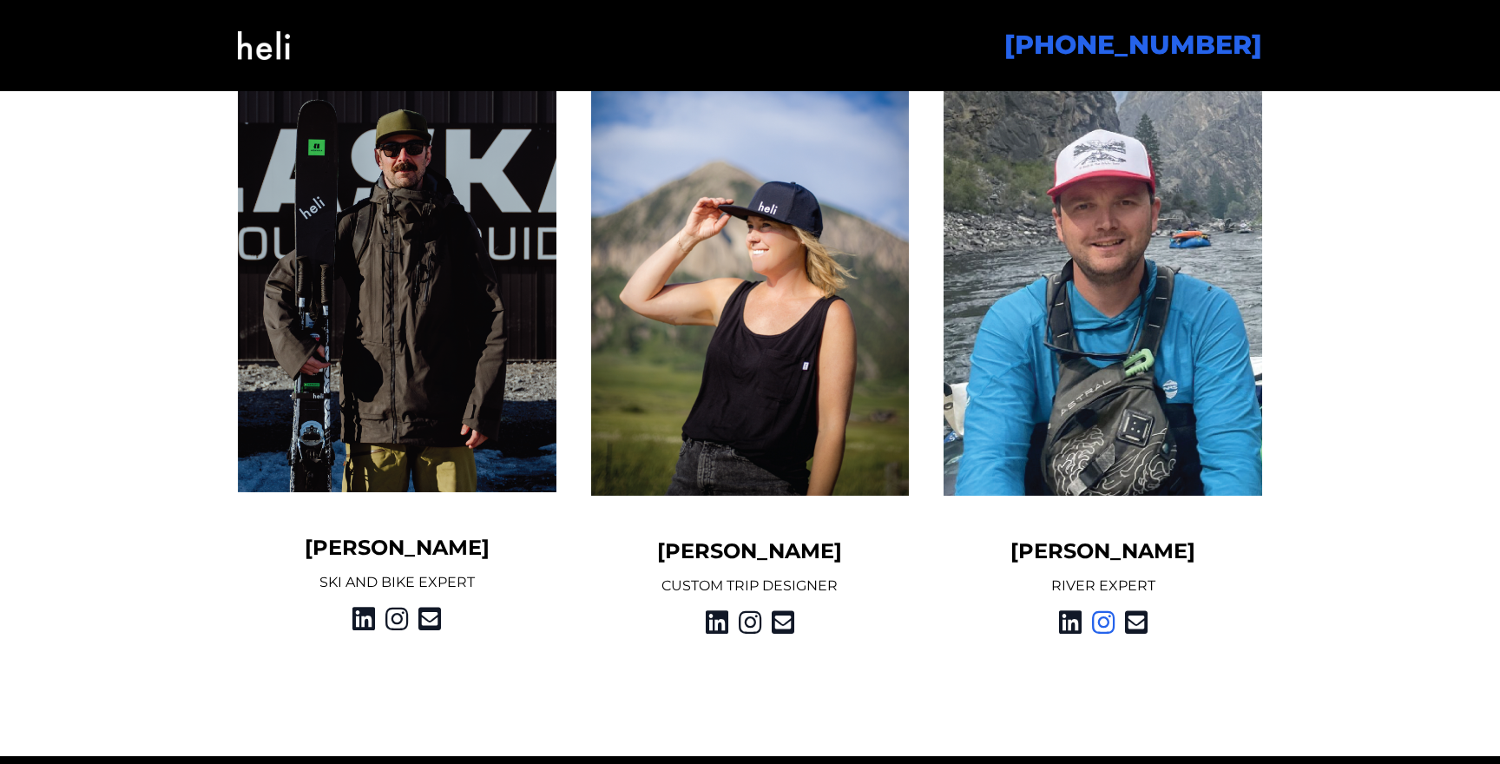
click at [1102, 624] on icon at bounding box center [1103, 622] width 23 height 31
